Goal: Transaction & Acquisition: Purchase product/service

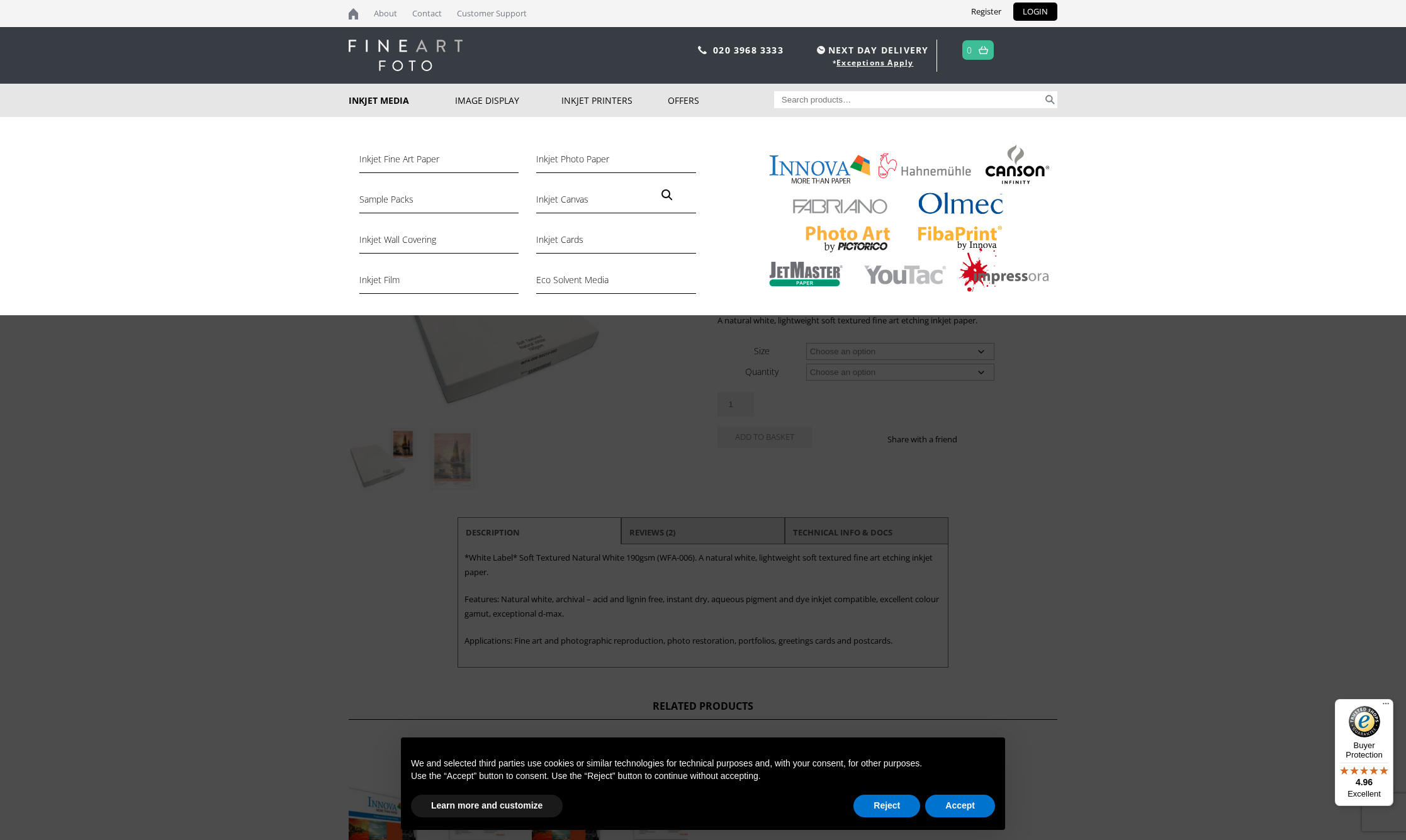
click at [367, 99] on link "Inkjet Media" at bounding box center [402, 100] width 107 height 33
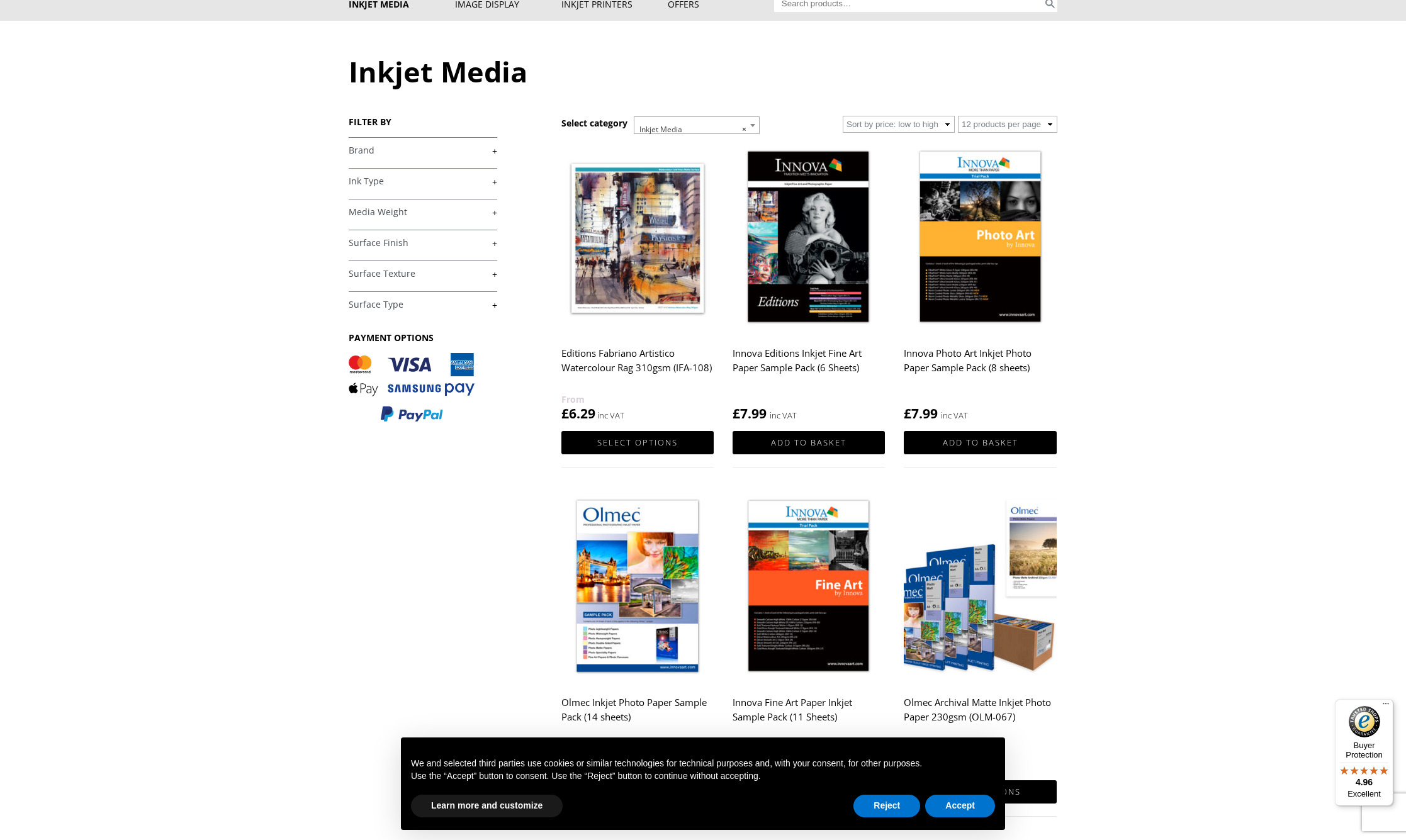
scroll to position [99, 0]
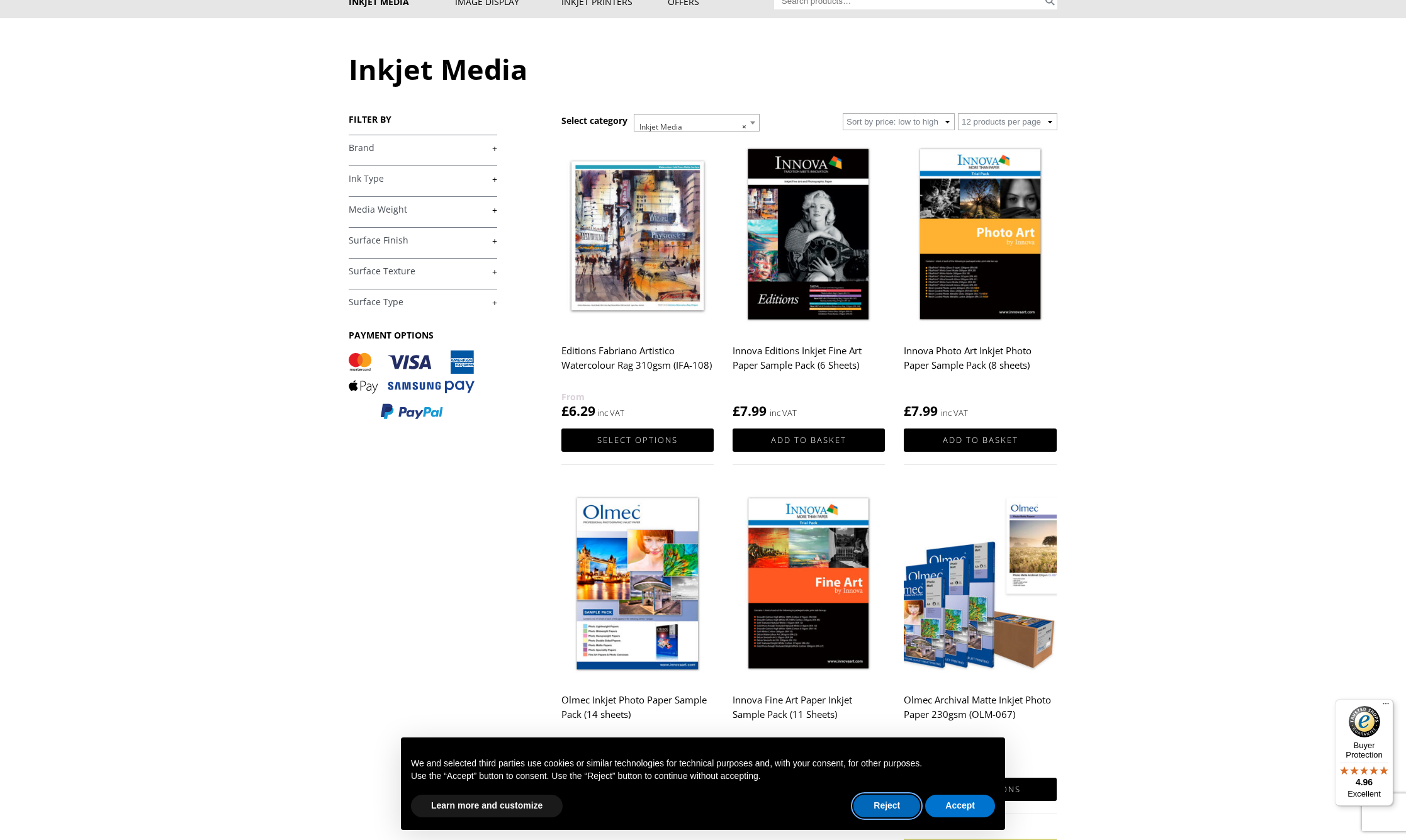
click at [888, 806] on button "Reject" at bounding box center [887, 806] width 67 height 23
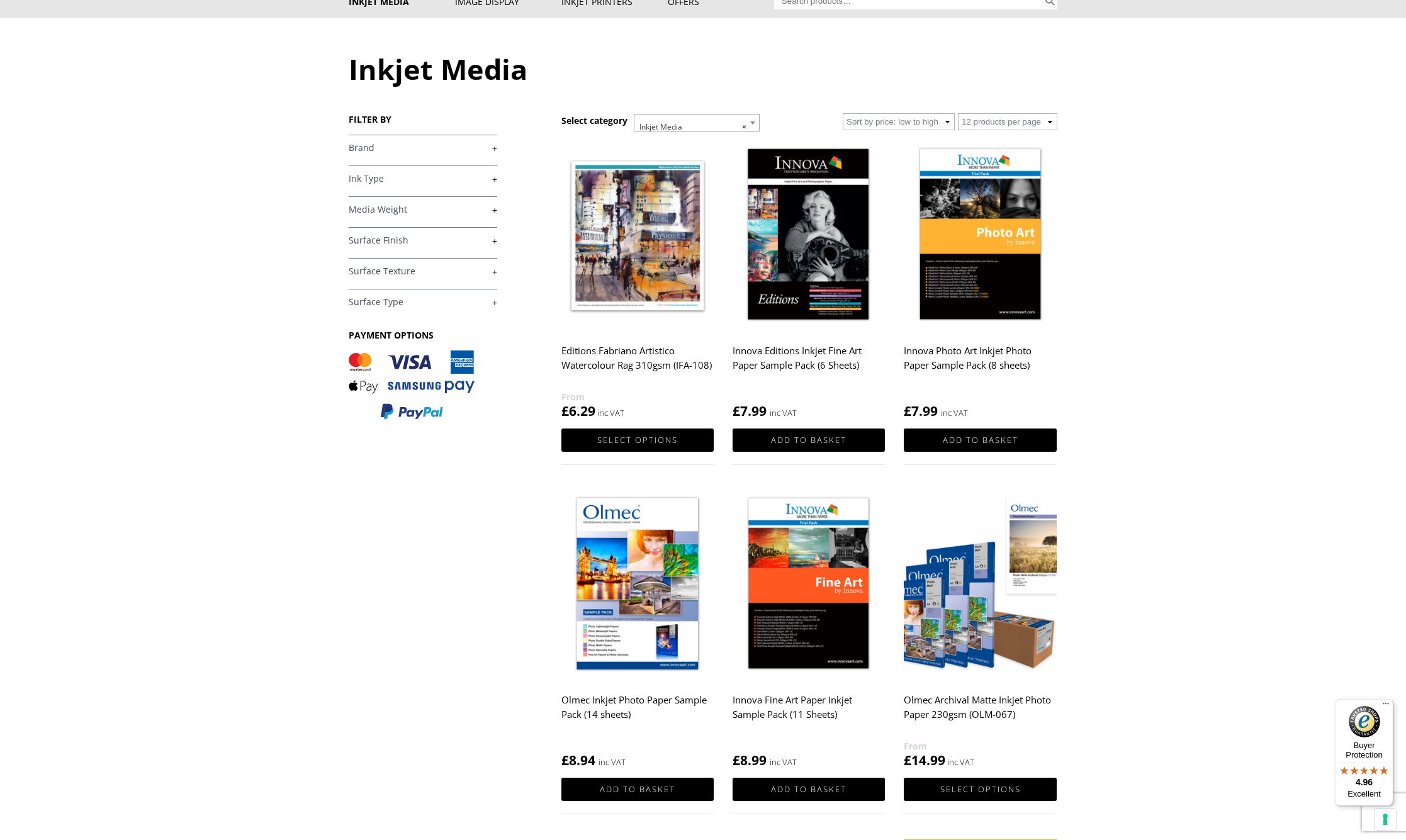
click at [355, 176] on link "+" at bounding box center [423, 178] width 148 height 12
click at [353, 185] on h4 "Ink Type +" at bounding box center [423, 178] width 148 height 25
click at [356, 179] on link "+" at bounding box center [423, 178] width 148 height 12
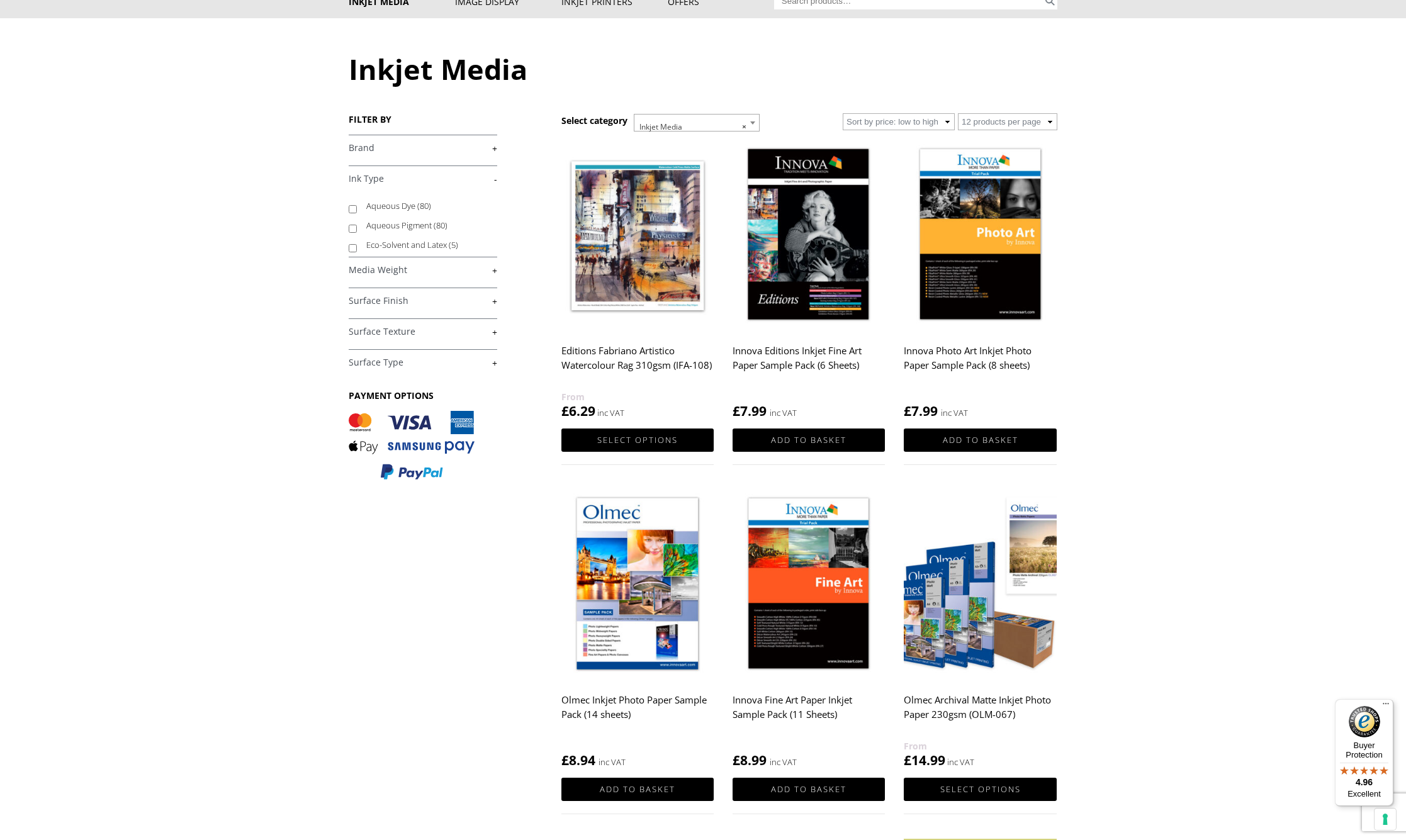
click at [356, 179] on link "-" at bounding box center [423, 178] width 148 height 12
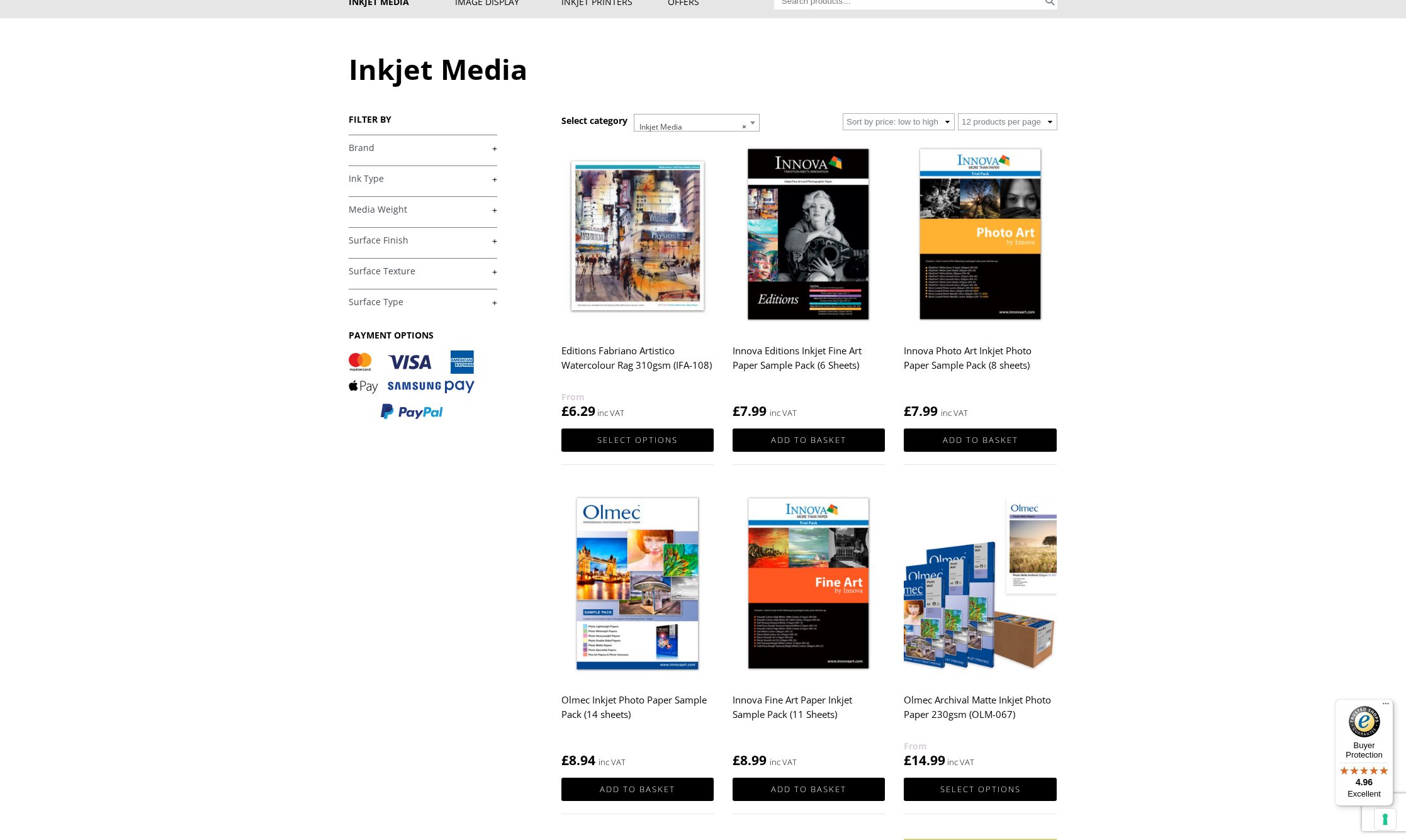
click at [365, 146] on link "+" at bounding box center [423, 148] width 148 height 12
click at [365, 146] on link "-" at bounding box center [423, 148] width 148 height 12
click at [365, 146] on link "+" at bounding box center [423, 148] width 148 height 12
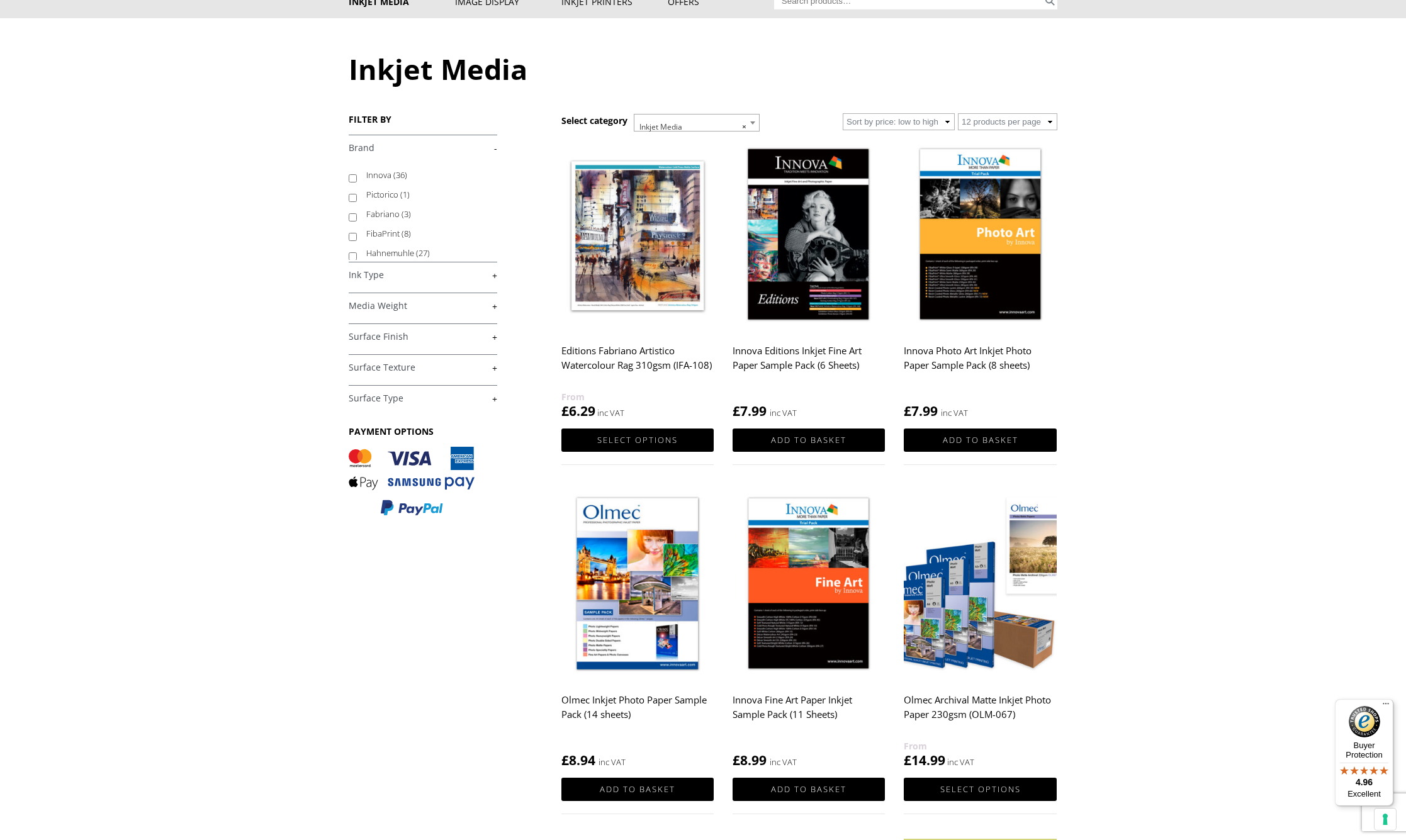
drag, startPoint x: 365, startPoint y: 146, endPoint x: 486, endPoint y: 218, distance: 140.8
click at [421, 200] on div "Brand - Innova (36) Pictorico (1) Fabriano (3) FibaPrint (8) Hahnemuhle (27)" at bounding box center [423, 197] width 148 height 125
click at [481, 218] on ul "Innova (36) Pictorico (1) Fabriano (3) FibaPrint (8) Hahnemuhle (27) Impressora…" at bounding box center [423, 253] width 148 height 176
click at [483, 217] on li "Fabriano (3)" at bounding box center [423, 214] width 148 height 20
click at [485, 217] on li "Fabriano (3)" at bounding box center [423, 214] width 148 height 20
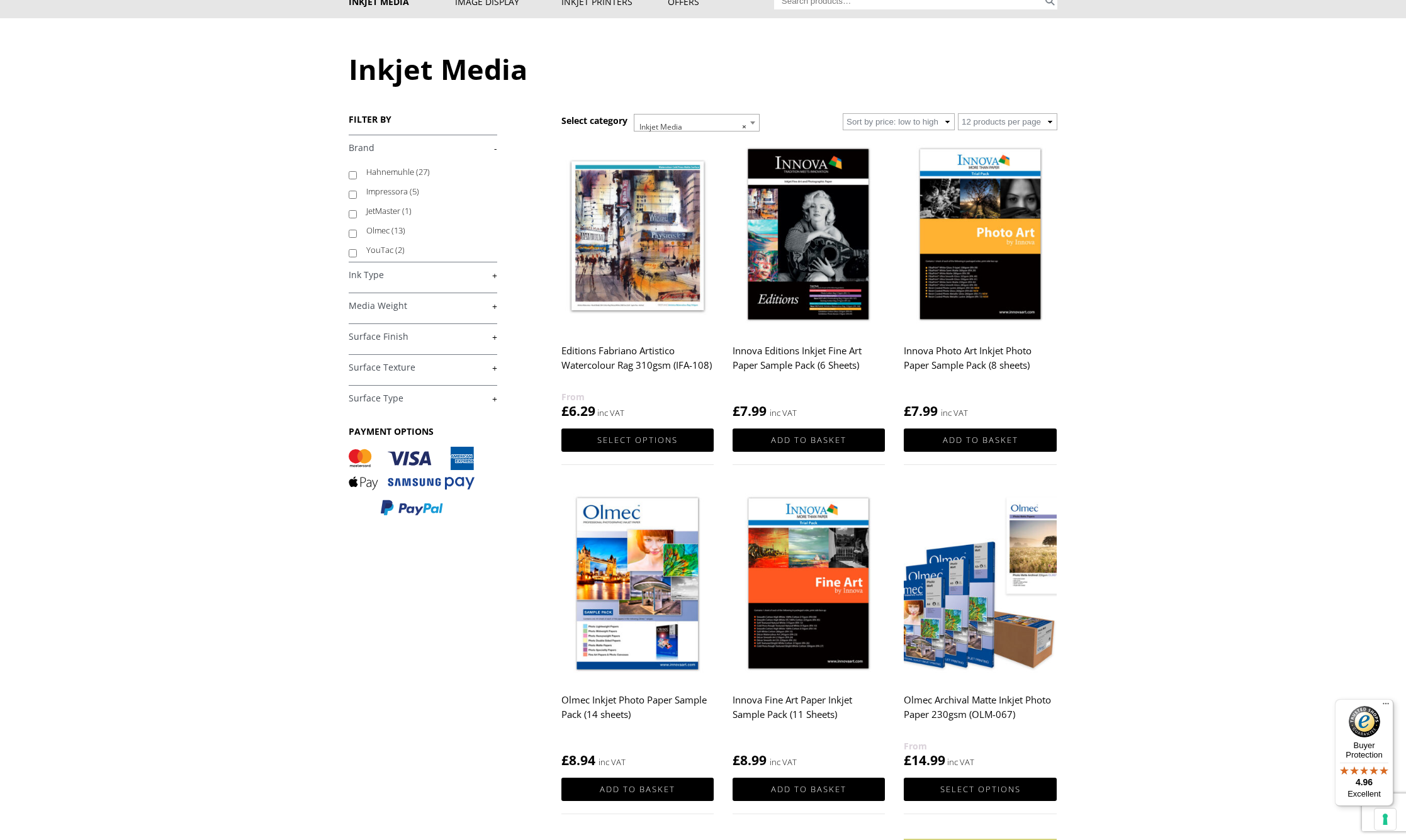
scroll to position [101, 0]
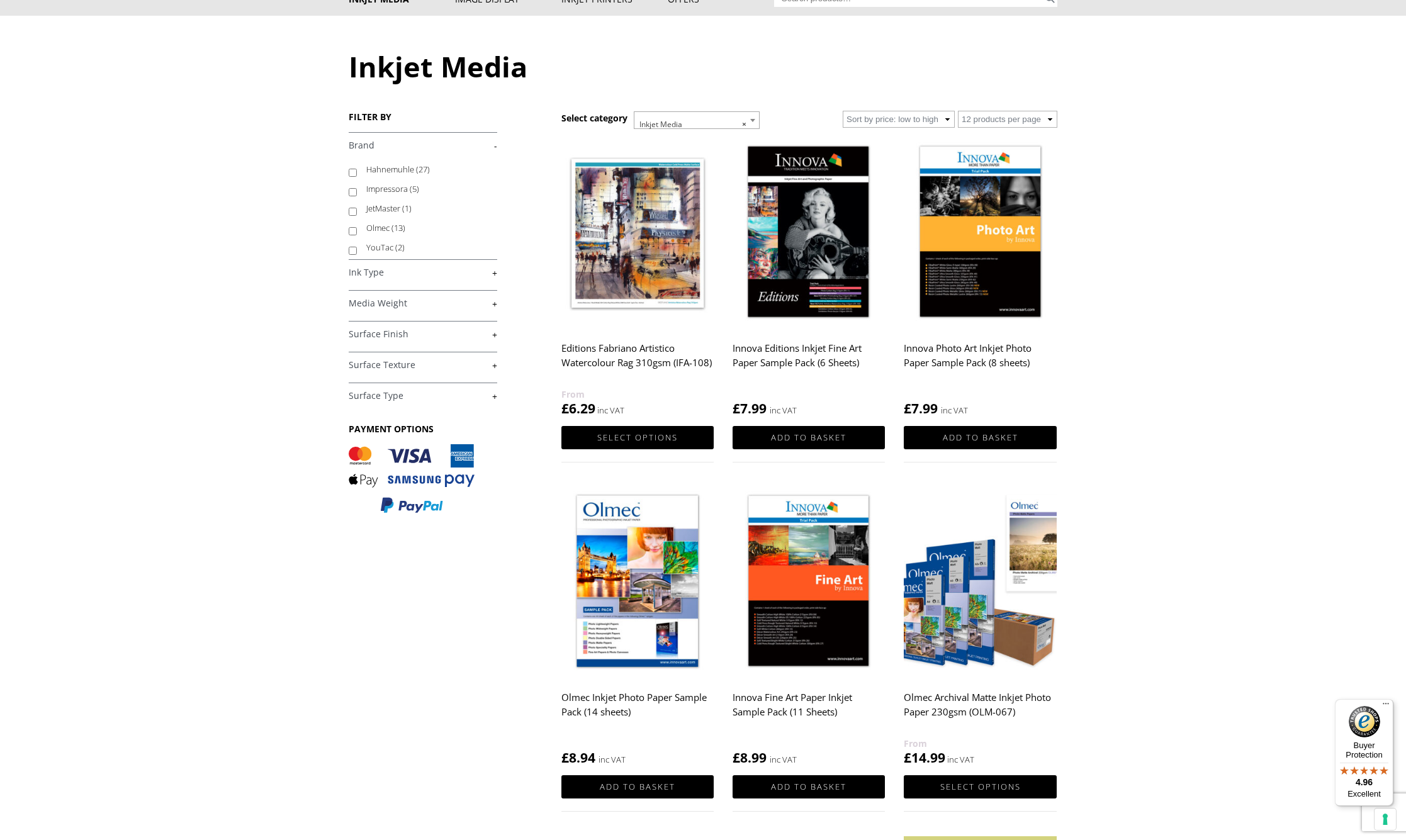
click at [349, 172] on input "Hahnemuhle (27)" at bounding box center [353, 173] width 8 height 8
checkbox input "false"
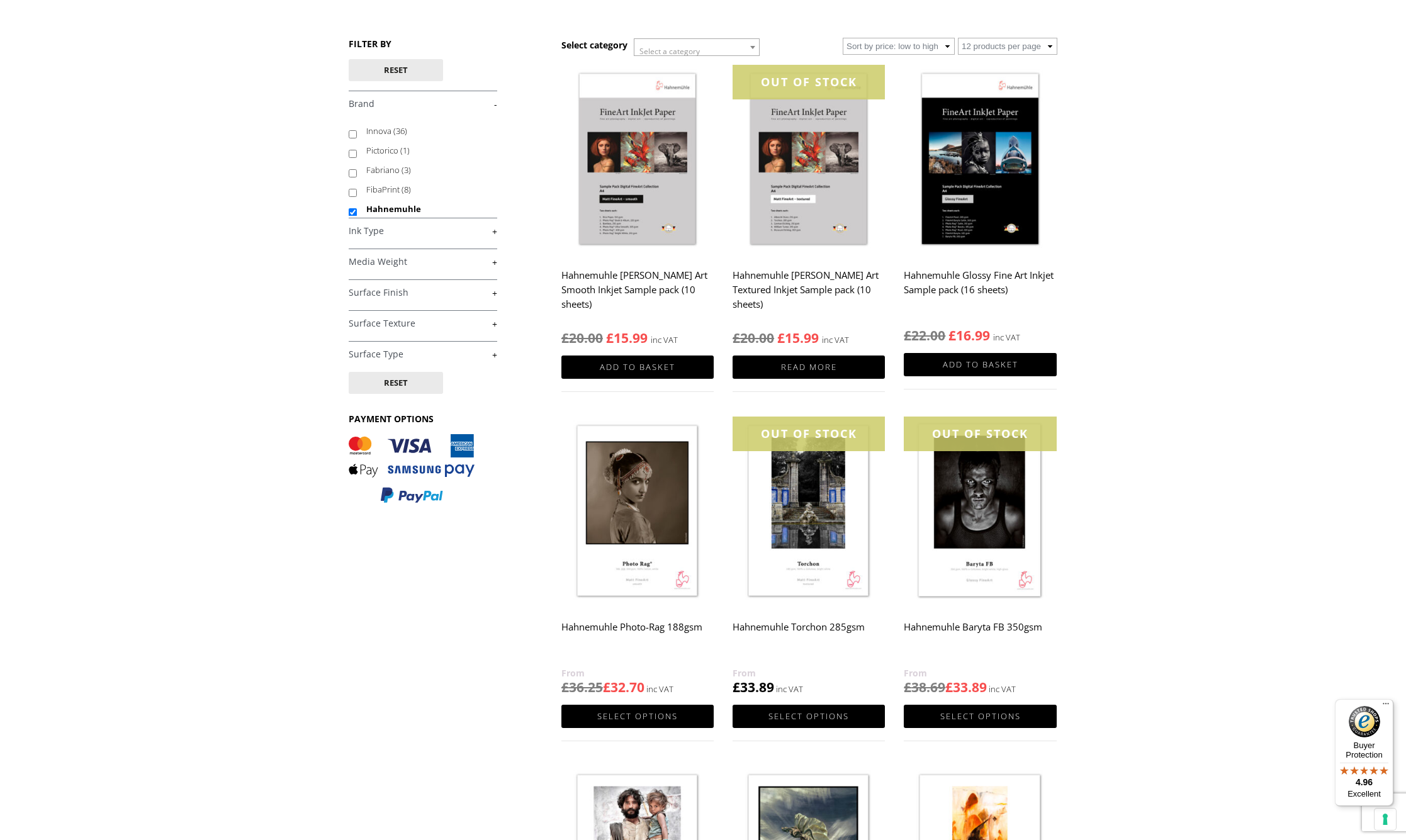
scroll to position [170, 0]
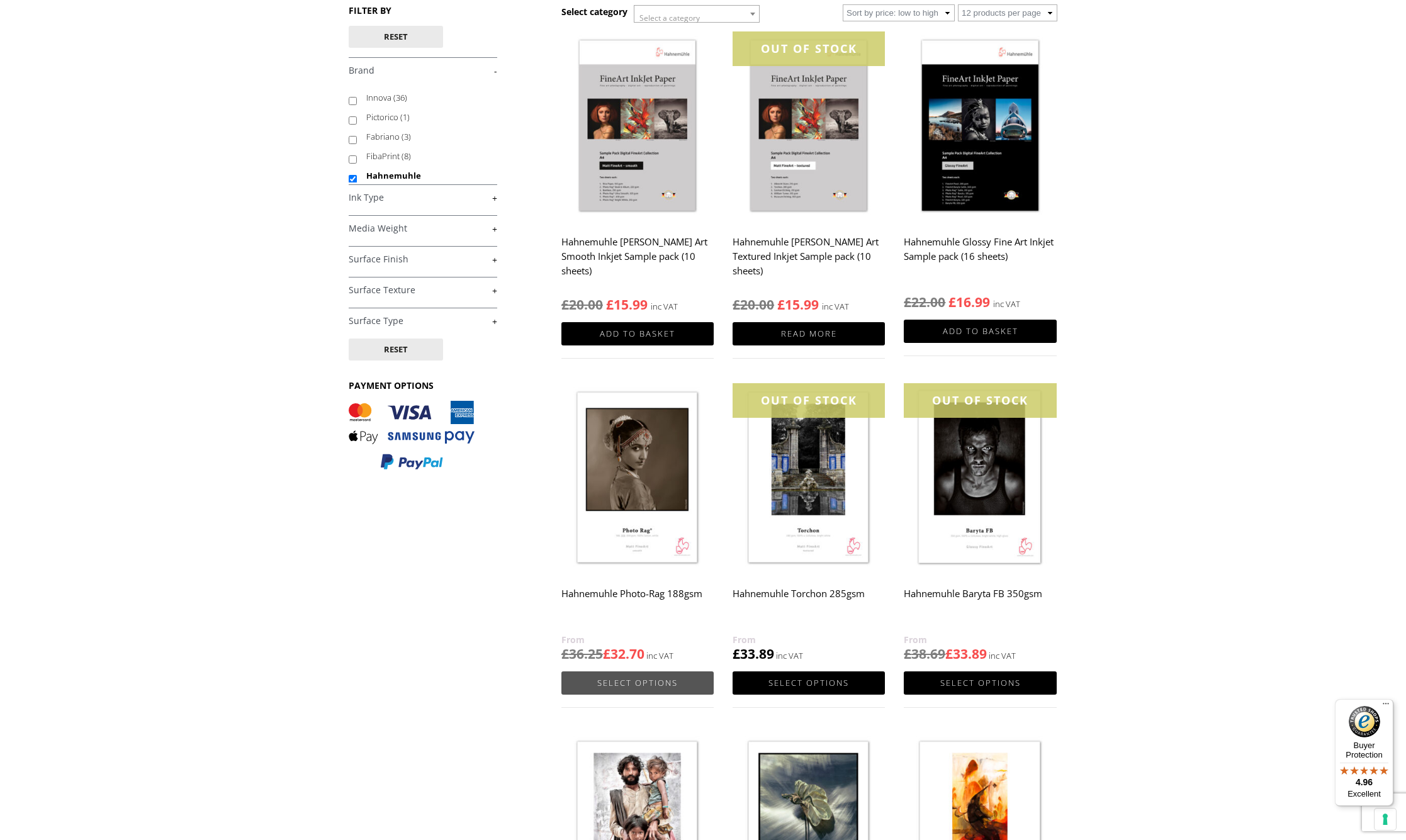
click at [648, 678] on link "Select options" at bounding box center [637, 683] width 152 height 23
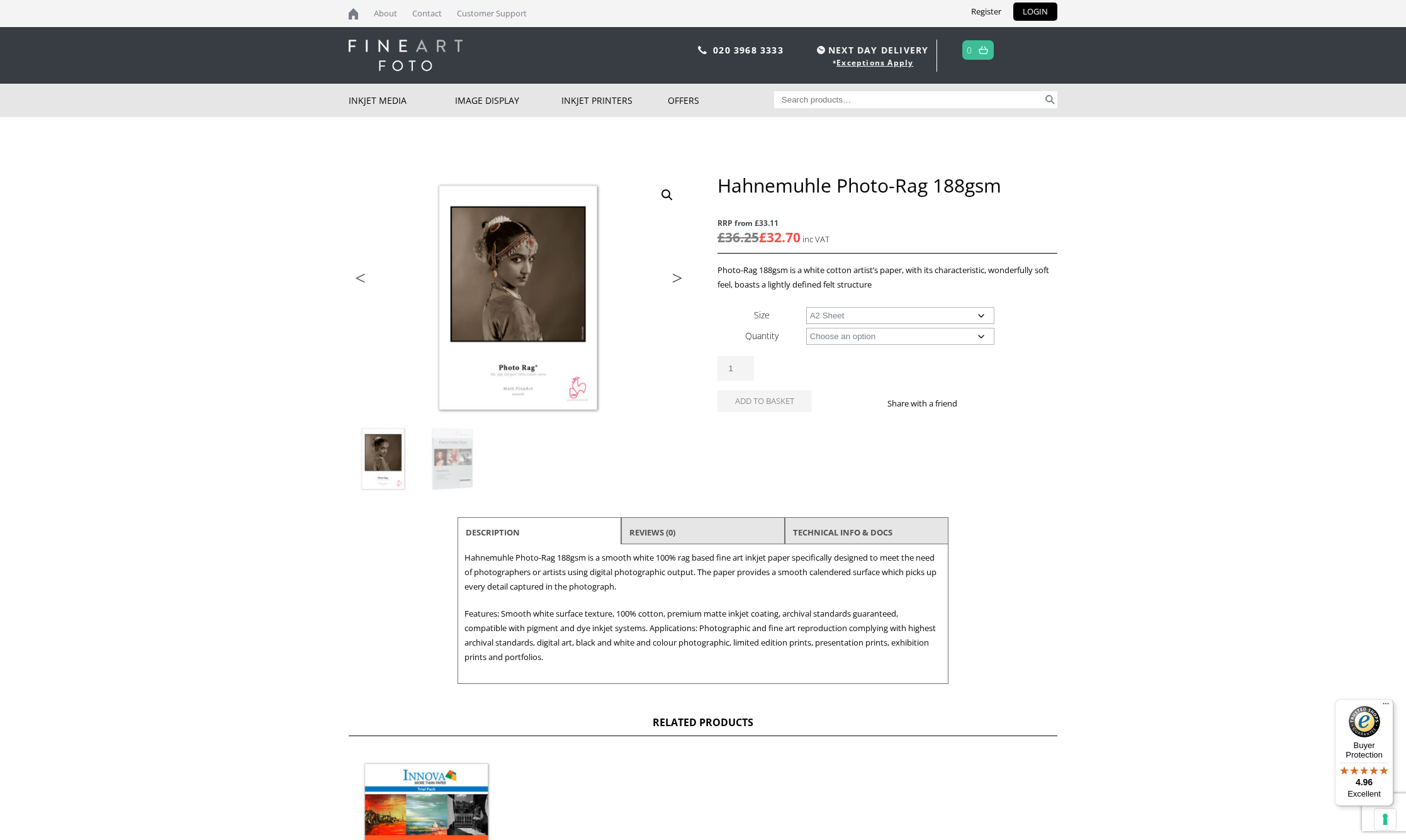
select select "a2-sheet"
select select "25-sheets"
click at [393, 54] on img at bounding box center [406, 55] width 114 height 31
